Goal: Task Accomplishment & Management: Manage account settings

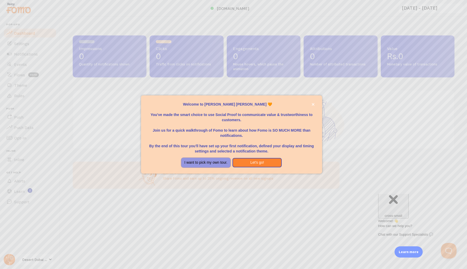
click at [225, 164] on button "I want to pick my own tour." at bounding box center [205, 162] width 49 height 9
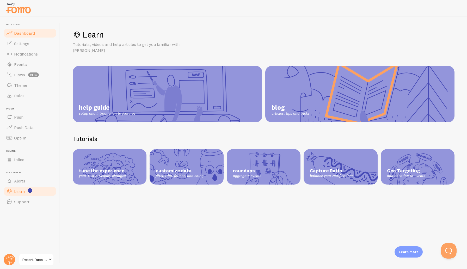
click at [32, 35] on span "Dashboard" at bounding box center [24, 32] width 21 height 5
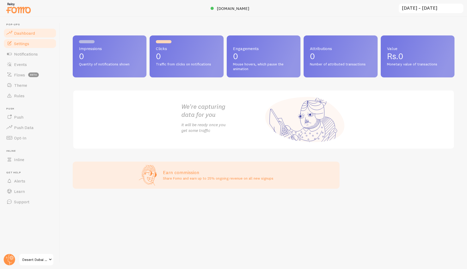
click at [33, 46] on link "Settings" at bounding box center [30, 43] width 54 height 10
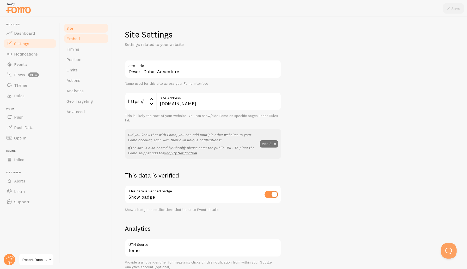
click at [88, 40] on link "Embed" at bounding box center [86, 38] width 46 height 10
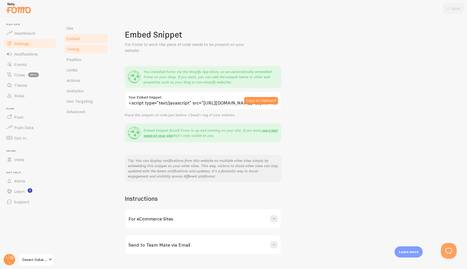
click at [83, 48] on link "Timing" at bounding box center [86, 49] width 46 height 10
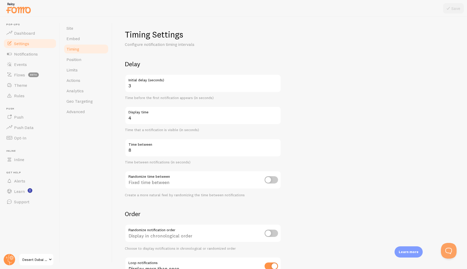
scroll to position [40, 0]
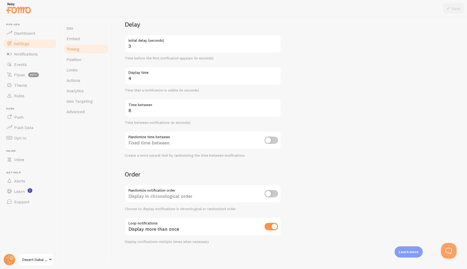
click at [270, 195] on input "checkbox" at bounding box center [271, 193] width 14 height 7
click at [273, 193] on input "checkbox" at bounding box center [271, 193] width 14 height 7
checkbox input "true"
click at [91, 62] on link "Position" at bounding box center [86, 59] width 46 height 10
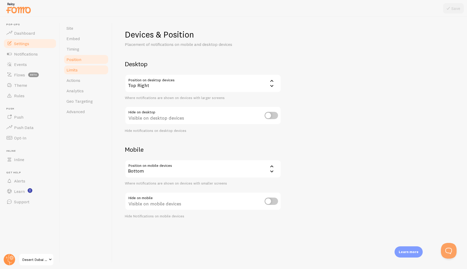
click at [94, 72] on link "Limits" at bounding box center [86, 70] width 46 height 10
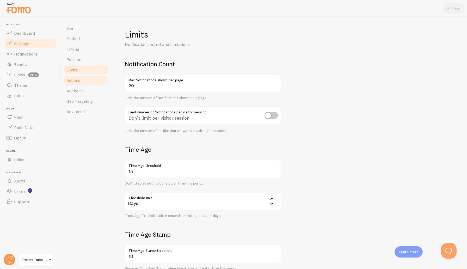
click at [93, 82] on link "Actions" at bounding box center [86, 80] width 46 height 10
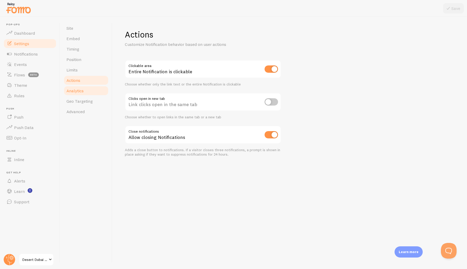
click at [93, 91] on link "Analytics" at bounding box center [86, 90] width 46 height 10
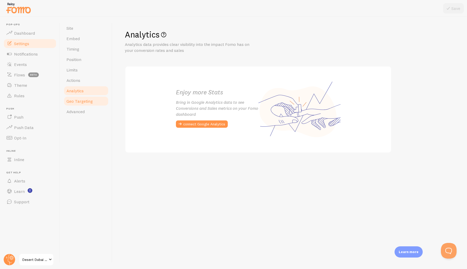
click at [87, 102] on span "Geo Targeting" at bounding box center [79, 100] width 26 height 5
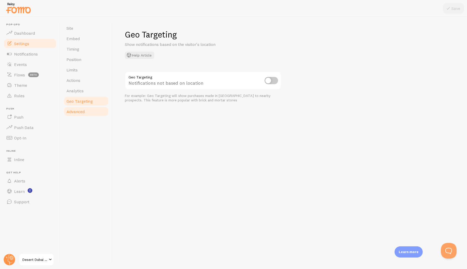
click at [87, 112] on link "Advanced" at bounding box center [86, 111] width 46 height 10
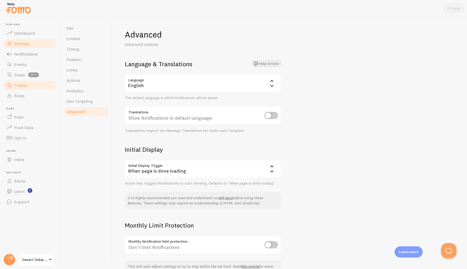
click at [30, 83] on link "Theme" at bounding box center [30, 85] width 54 height 10
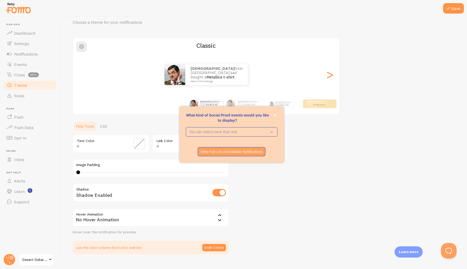
scroll to position [33, 0]
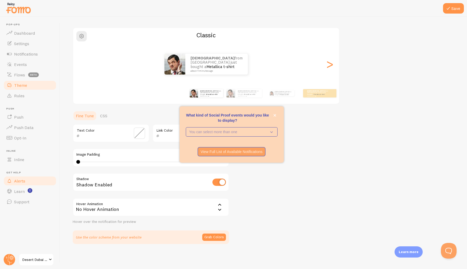
click at [32, 184] on link "Alerts" at bounding box center [30, 181] width 54 height 10
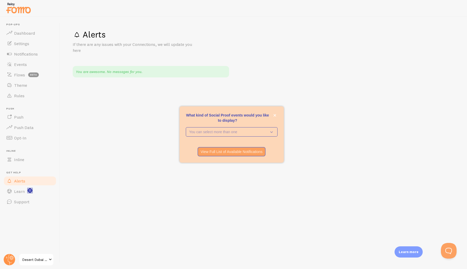
click at [29, 189] on rect "<p>Watch New Feature Tutorials!</p>" at bounding box center [30, 190] width 4 height 4
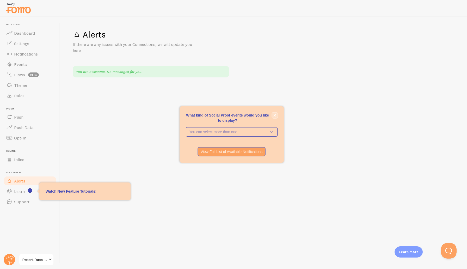
click at [274, 115] on icon "close," at bounding box center [274, 115] width 3 height 3
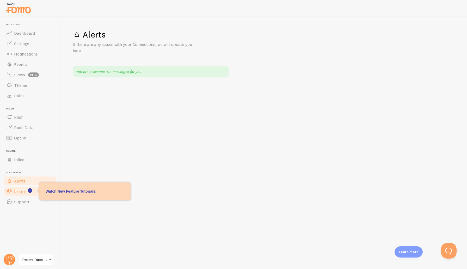
click at [22, 194] on span "Learn" at bounding box center [19, 191] width 11 height 5
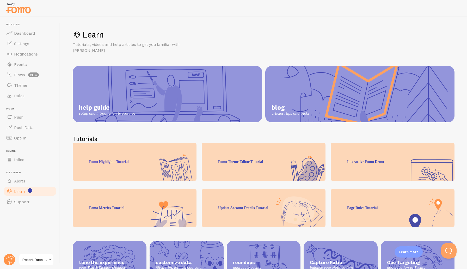
click at [207, 106] on link "help guide setup and introduction to features" at bounding box center [167, 94] width 189 height 56
click at [26, 29] on link "Dashboard" at bounding box center [30, 33] width 54 height 10
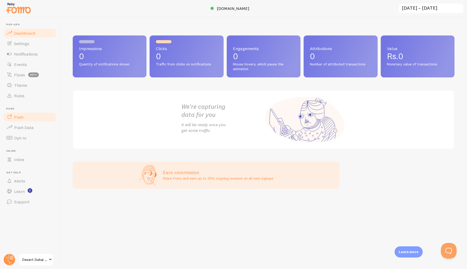
click at [32, 115] on link "Push" at bounding box center [30, 117] width 54 height 10
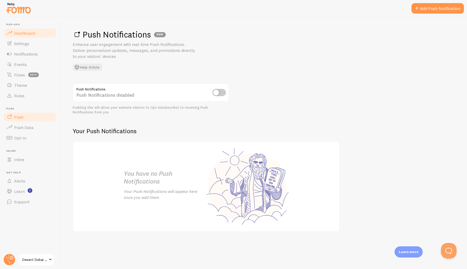
click at [29, 35] on span "Dashboard" at bounding box center [24, 32] width 21 height 5
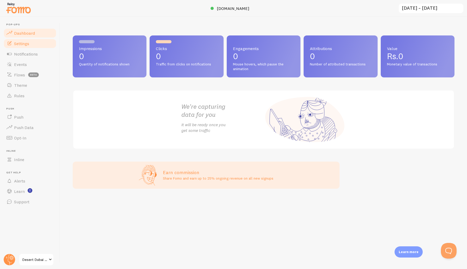
click at [32, 45] on link "Settings" at bounding box center [30, 43] width 54 height 10
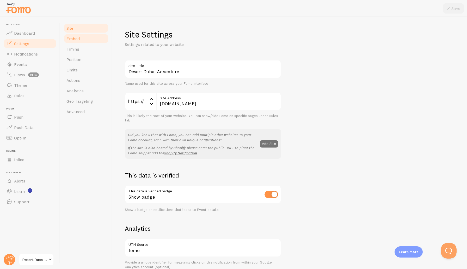
click at [88, 40] on link "Embed" at bounding box center [86, 38] width 46 height 10
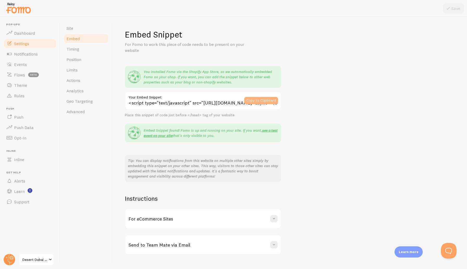
click at [255, 100] on button "Copy to Clipboard" at bounding box center [261, 100] width 34 height 7
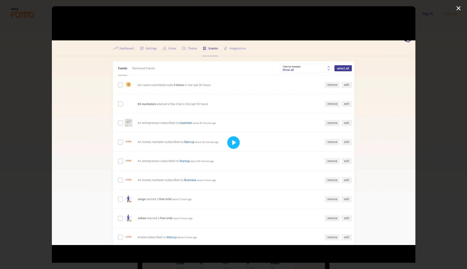
click at [237, 137] on div at bounding box center [233, 142] width 363 height 273
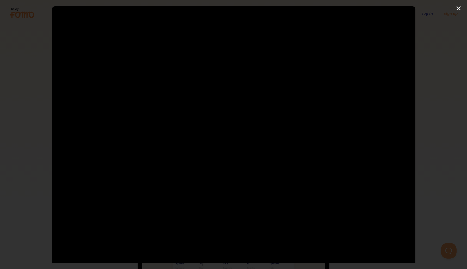
click at [248, 168] on div at bounding box center [233, 142] width 363 height 273
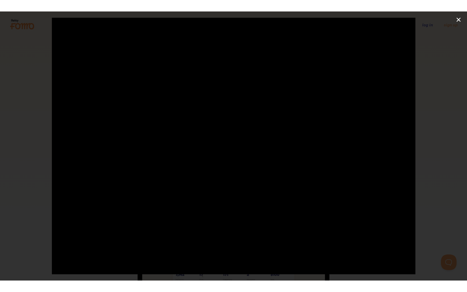
scroll to position [16, 0]
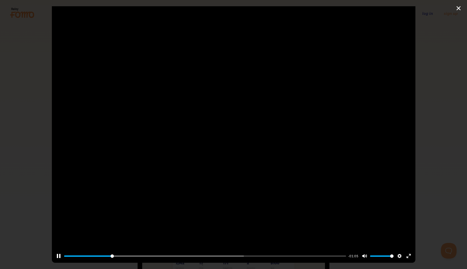
click at [261, 140] on div at bounding box center [233, 126] width 363 height 273
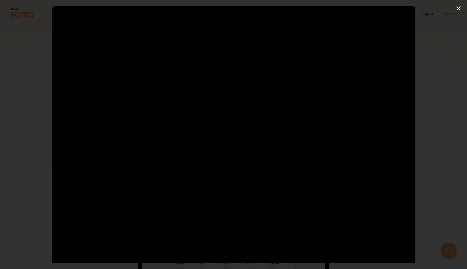
type input "98.09"
click at [253, 55] on div at bounding box center [233, 142] width 363 height 273
